Goal: Task Accomplishment & Management: Manage account settings

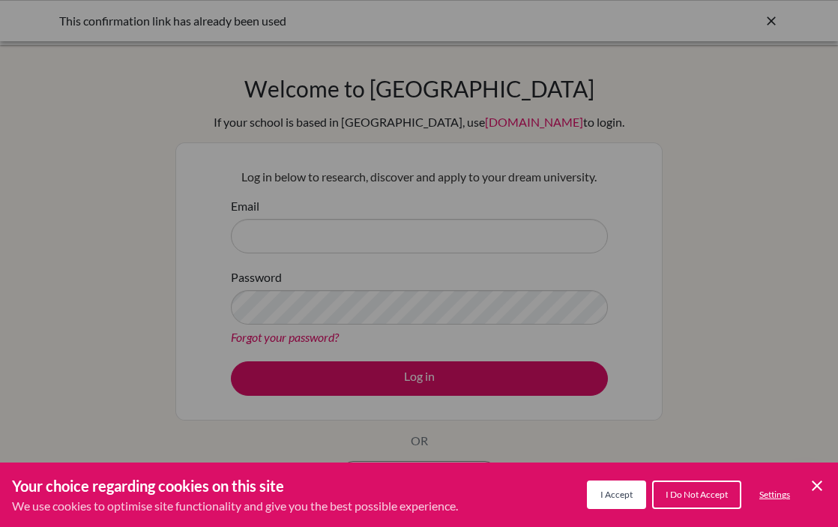
click at [811, 480] on icon "Cookie Control Close Icon" at bounding box center [817, 486] width 18 height 18
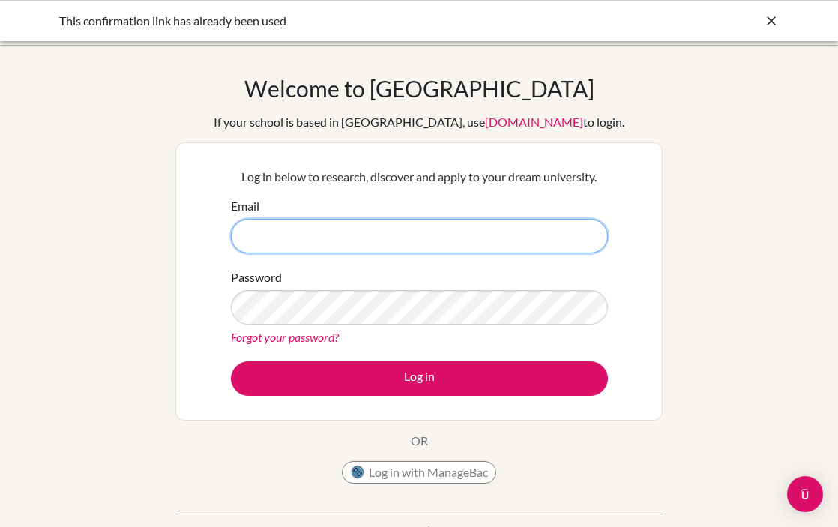
click at [491, 225] on input "Email" at bounding box center [419, 236] width 377 height 34
type input "[EMAIL_ADDRESS][DOMAIN_NAME]"
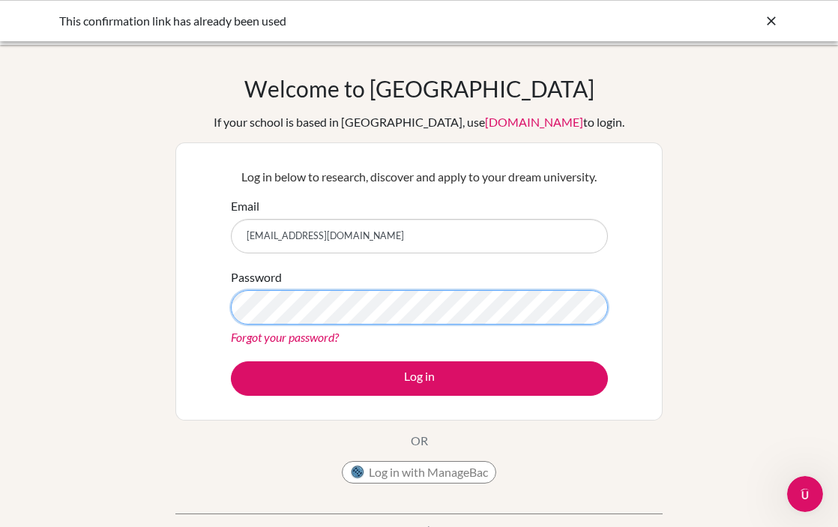
click at [231, 361] on button "Log in" at bounding box center [419, 378] width 377 height 34
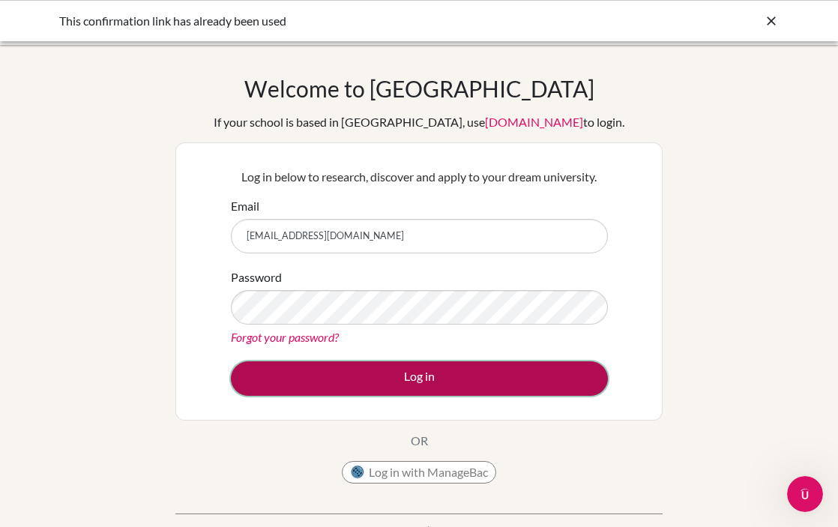
click at [526, 366] on button "Log in" at bounding box center [419, 378] width 377 height 34
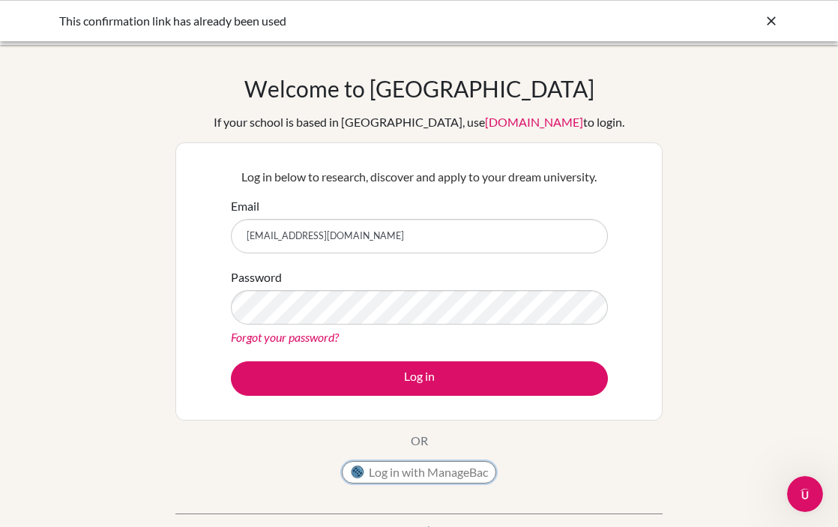
click at [457, 469] on button "Log in with ManageBac" at bounding box center [419, 472] width 154 height 22
click at [433, 474] on button "Log in with ManageBac" at bounding box center [419, 472] width 154 height 22
click at [766, 22] on icon at bounding box center [771, 20] width 15 height 15
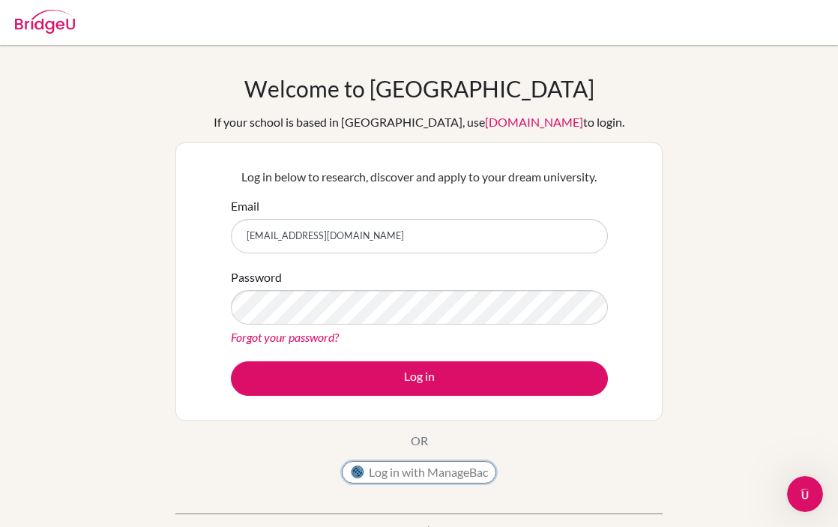
click at [376, 468] on button "Log in with ManageBac" at bounding box center [419, 472] width 154 height 22
